Goal: Information Seeking & Learning: Learn about a topic

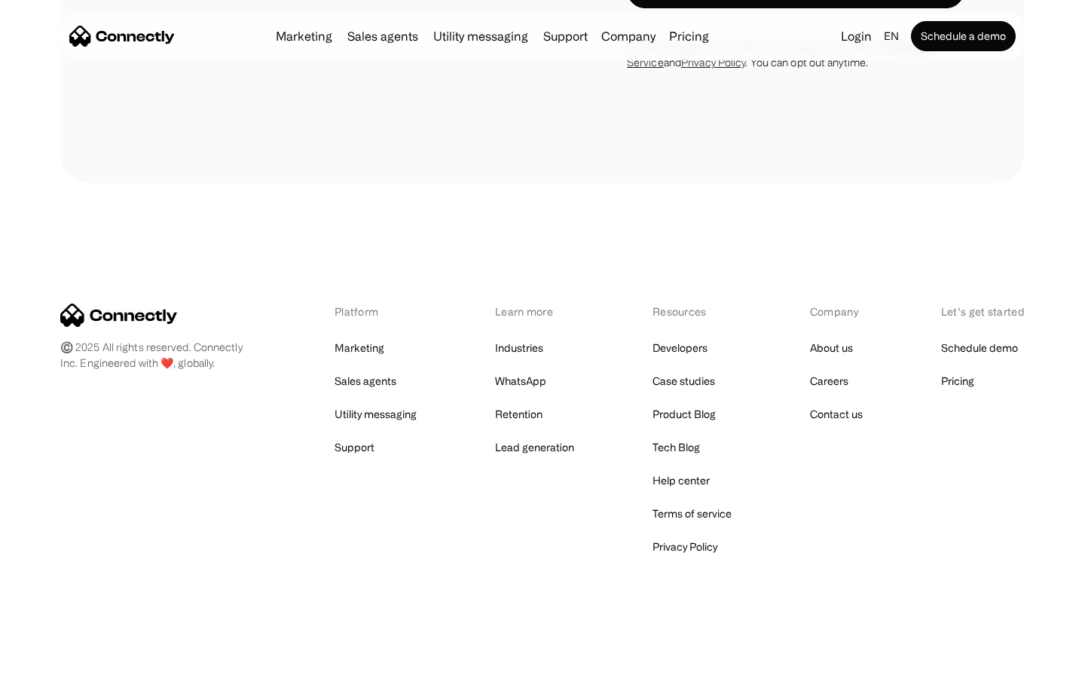
scroll to position [5361, 0]
